Goal: Information Seeking & Learning: Compare options

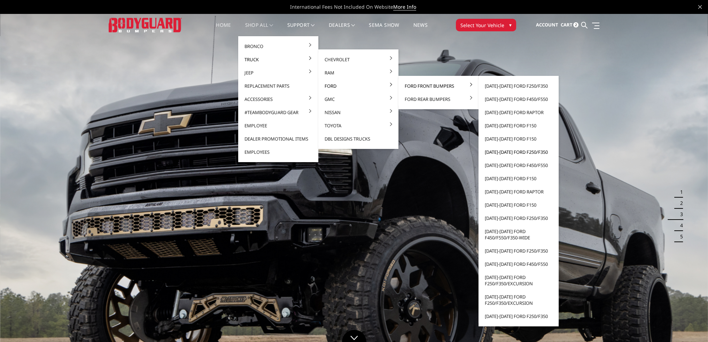
click at [510, 151] on link "[DATE]-[DATE] Ford F250/F350" at bounding box center [518, 151] width 74 height 13
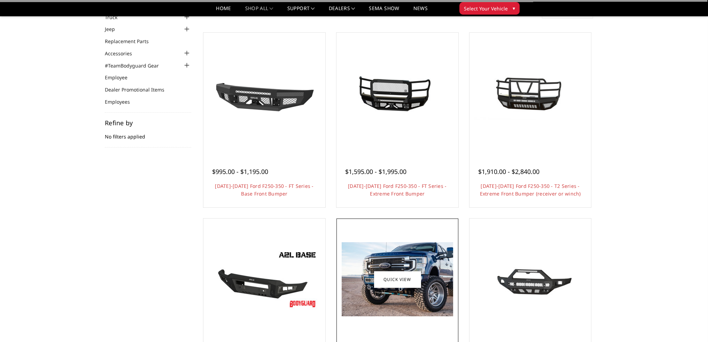
scroll to position [174, 0]
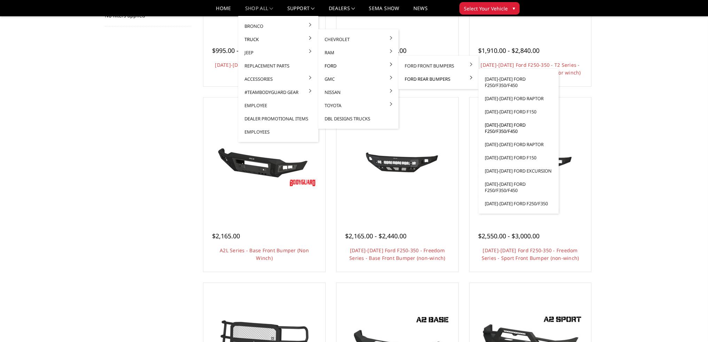
click at [498, 129] on link "[DATE]-[DATE] Ford F250/F350/F450" at bounding box center [518, 127] width 74 height 19
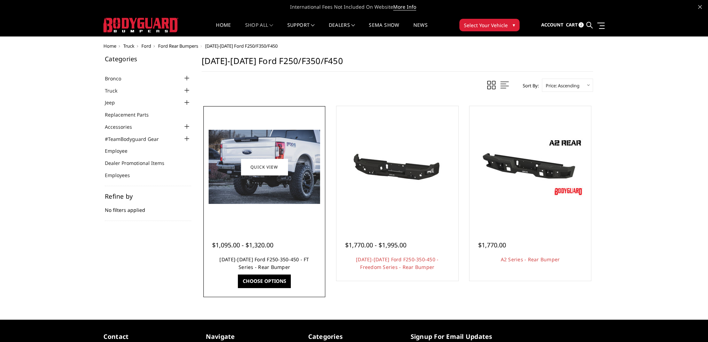
click at [276, 259] on link "2017-2022 Ford F250-350-450 - FT Series - Rear Bumper" at bounding box center [263, 263] width 89 height 14
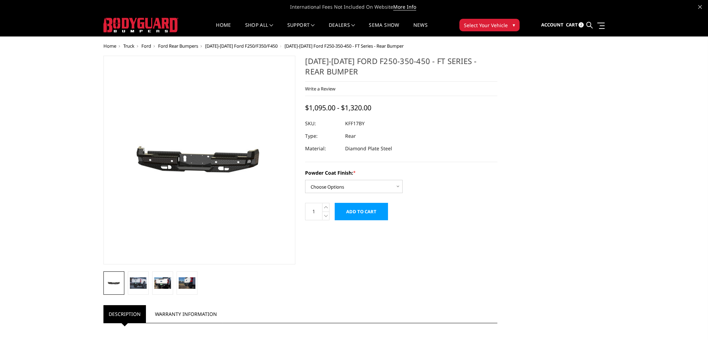
click at [205, 188] on img at bounding box center [192, 160] width 445 height 212
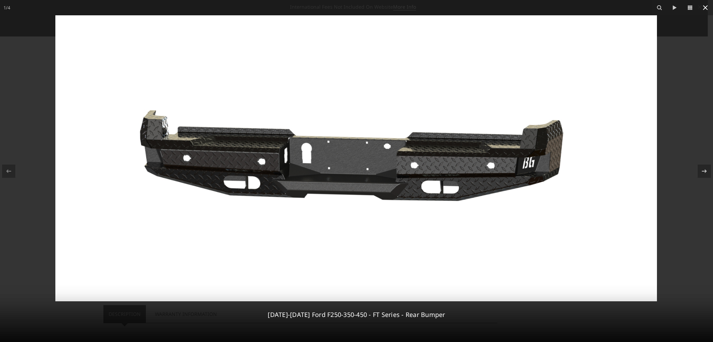
click at [702, 5] on icon at bounding box center [705, 7] width 8 height 8
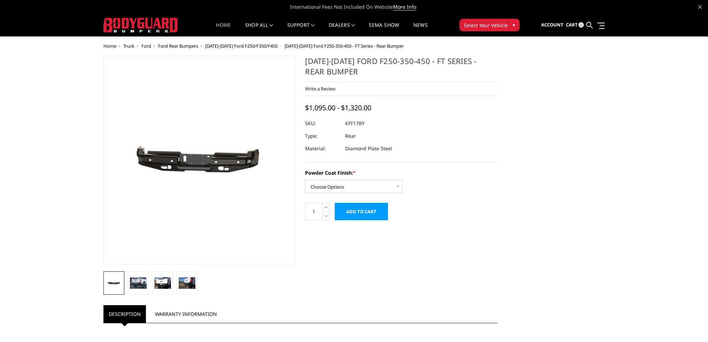
click at [216, 27] on link "Home" at bounding box center [223, 30] width 15 height 14
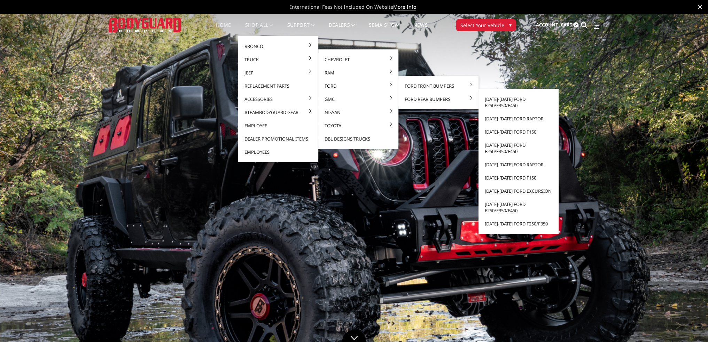
click at [498, 179] on link "[DATE]-[DATE] Ford F150" at bounding box center [518, 177] width 74 height 13
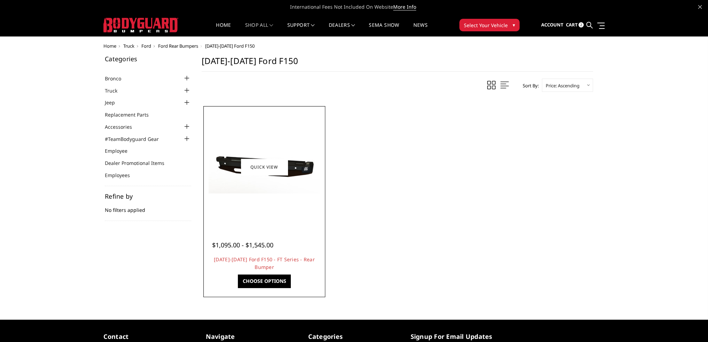
click at [308, 182] on img at bounding box center [263, 166] width 111 height 53
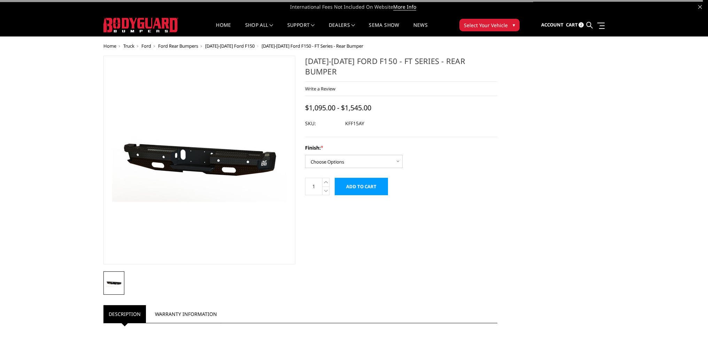
click at [223, 176] on img at bounding box center [149, 160] width 445 height 213
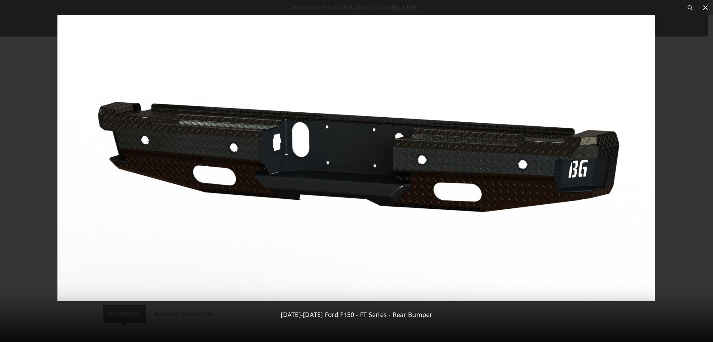
click at [703, 8] on icon at bounding box center [705, 7] width 8 height 8
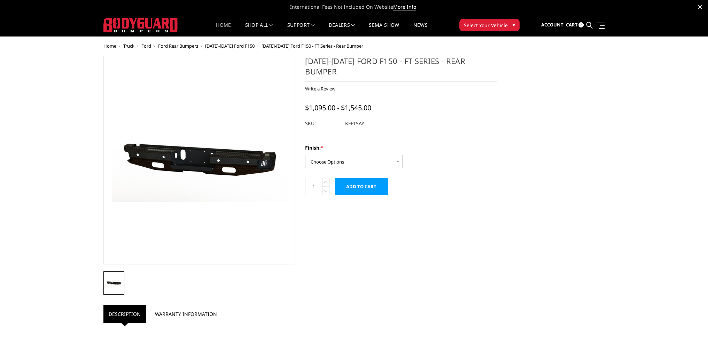
click at [221, 27] on link "Home" at bounding box center [223, 30] width 15 height 14
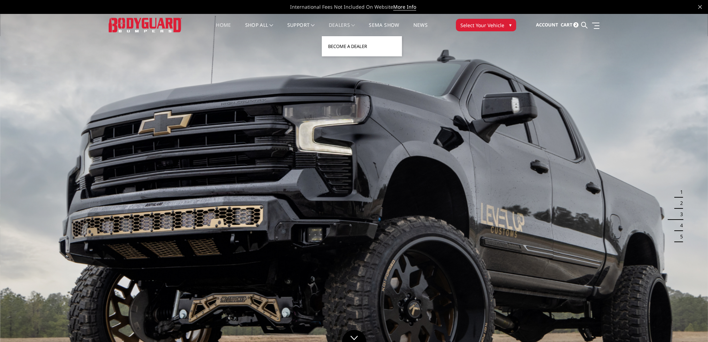
click at [343, 42] on link "Become a Dealer" at bounding box center [361, 46] width 74 height 13
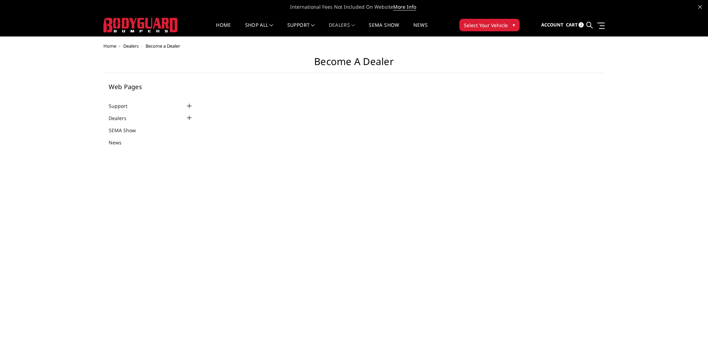
select select "US"
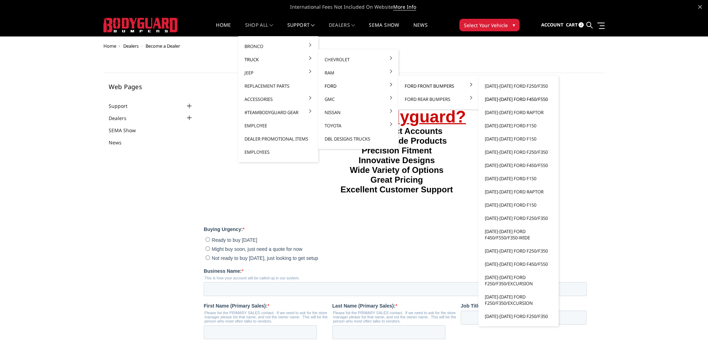
click at [523, 100] on link "[DATE]-[DATE] Ford F450/F550" at bounding box center [518, 99] width 74 height 13
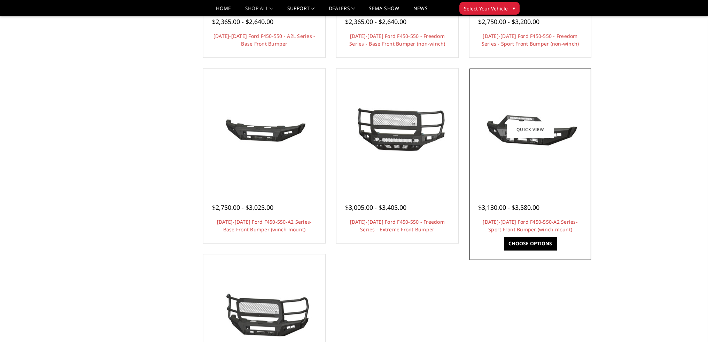
scroll to position [452, 0]
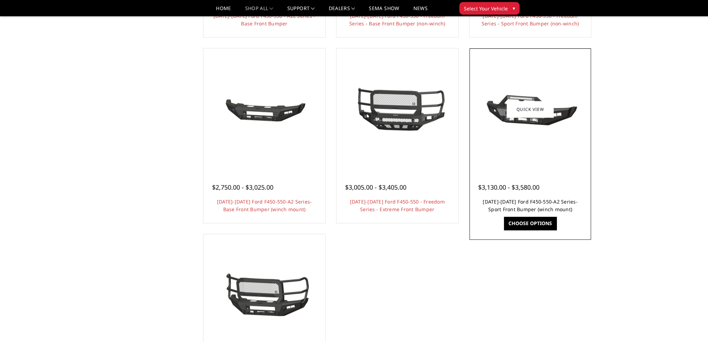
click at [533, 203] on link "[DATE]-[DATE] Ford F450-550-A2 Series-Sport Front Bumper (winch mount)" at bounding box center [529, 205] width 95 height 14
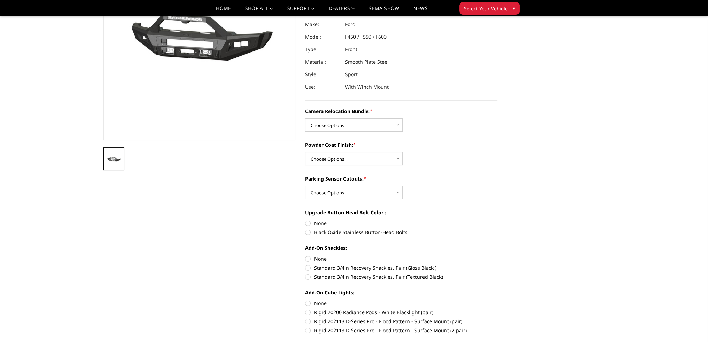
scroll to position [104, 0]
click at [335, 124] on select "Choose Options WITHOUT Camera Relocation Bundle WITH Camera Relocation Bundle" at bounding box center [353, 124] width 97 height 13
click at [341, 120] on select "Choose Options WITHOUT Camera Relocation Bundle WITH Camera Relocation Bundle" at bounding box center [353, 124] width 97 height 13
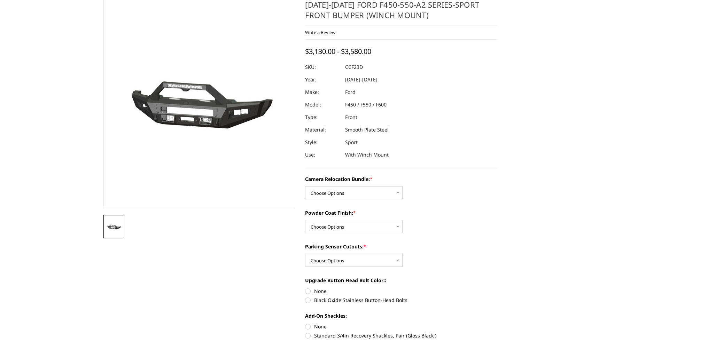
scroll to position [0, 0]
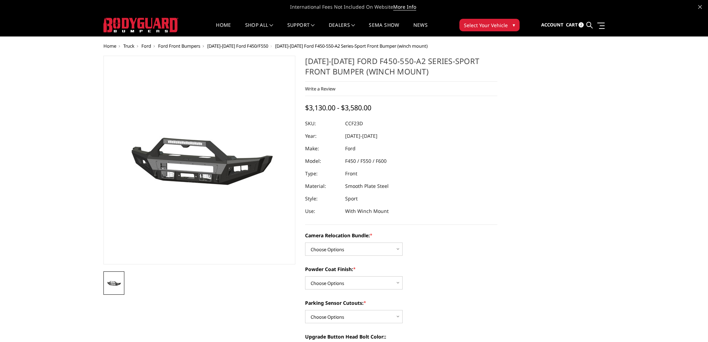
click at [219, 44] on span "[DATE]-[DATE] Ford F450/F550" at bounding box center [237, 46] width 61 height 6
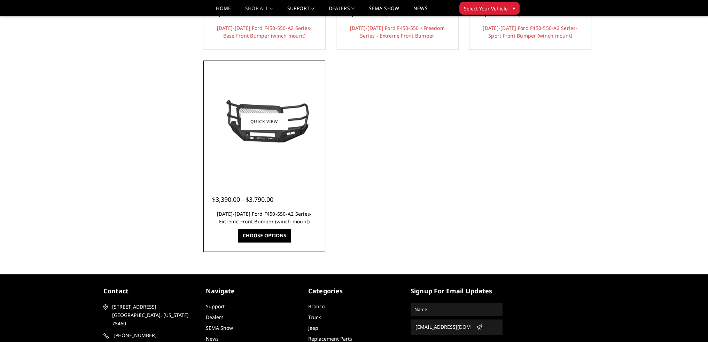
scroll to position [626, 0]
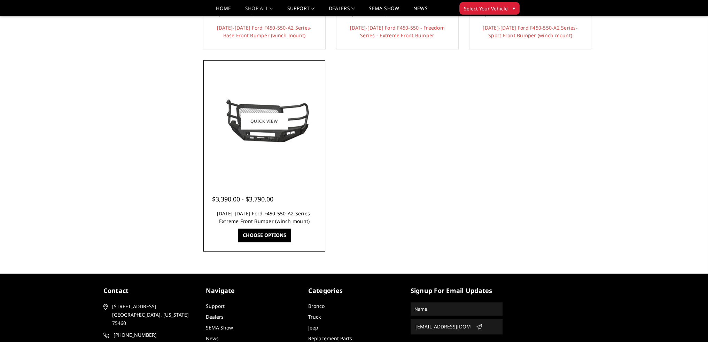
click at [277, 218] on link "[DATE]-[DATE] Ford F450-550-A2 Series-Extreme Front Bumper (winch mount)" at bounding box center [264, 217] width 95 height 14
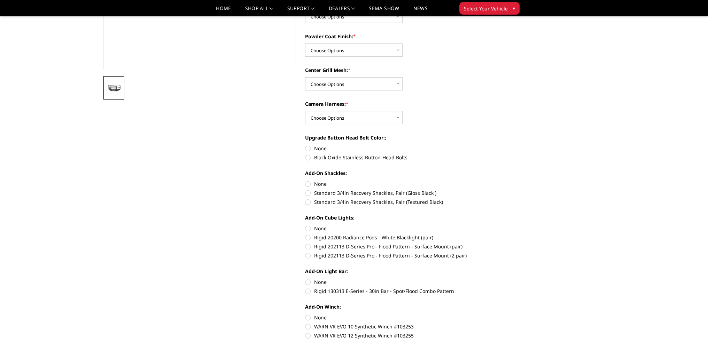
scroll to position [174, 0]
click at [218, 12] on link "Home" at bounding box center [223, 11] width 15 height 10
